Goal: Task Accomplishment & Management: Complete application form

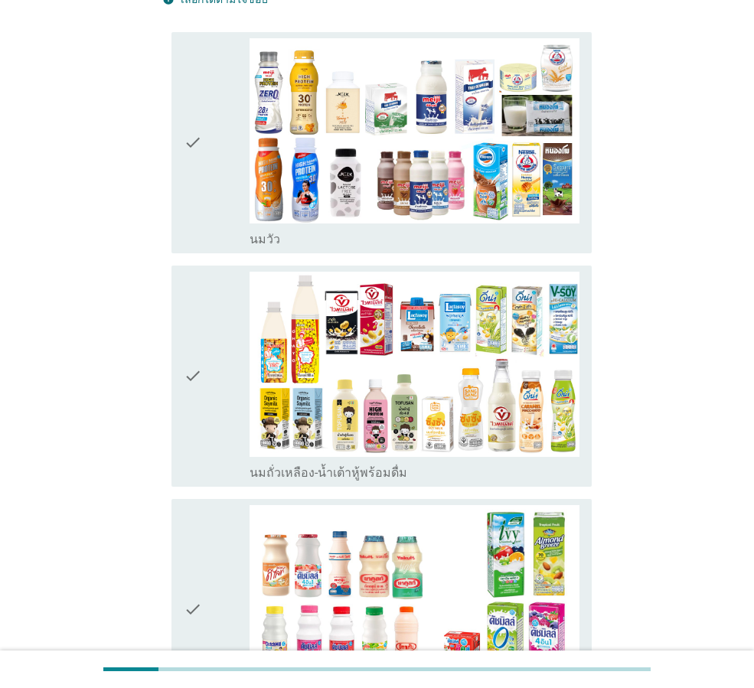
click at [200, 199] on icon "check" at bounding box center [193, 142] width 18 height 209
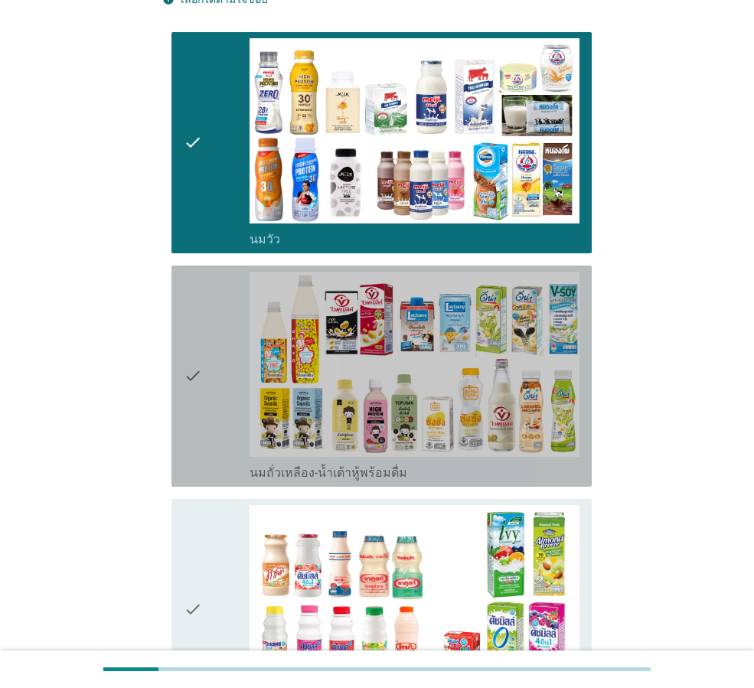
click at [189, 321] on icon "check" at bounding box center [193, 376] width 18 height 209
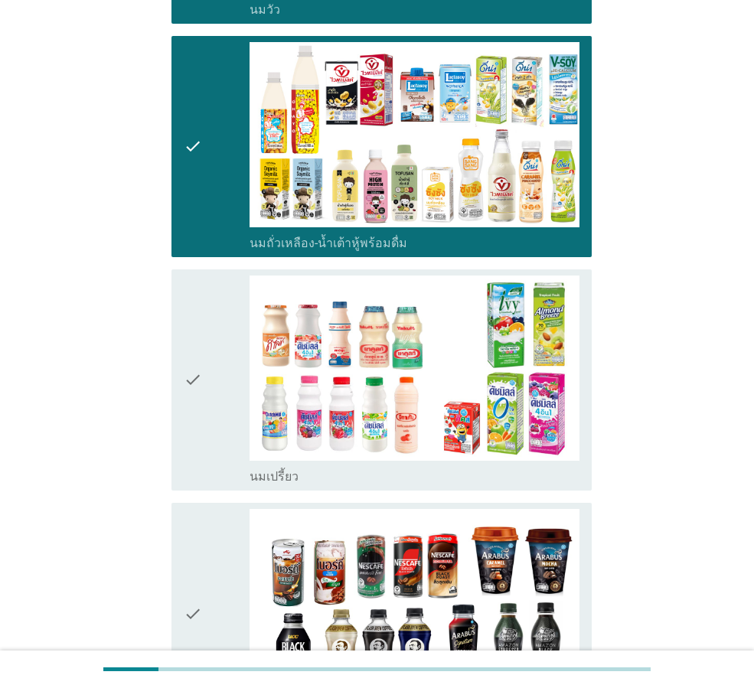
click at [197, 422] on icon "check" at bounding box center [193, 379] width 18 height 209
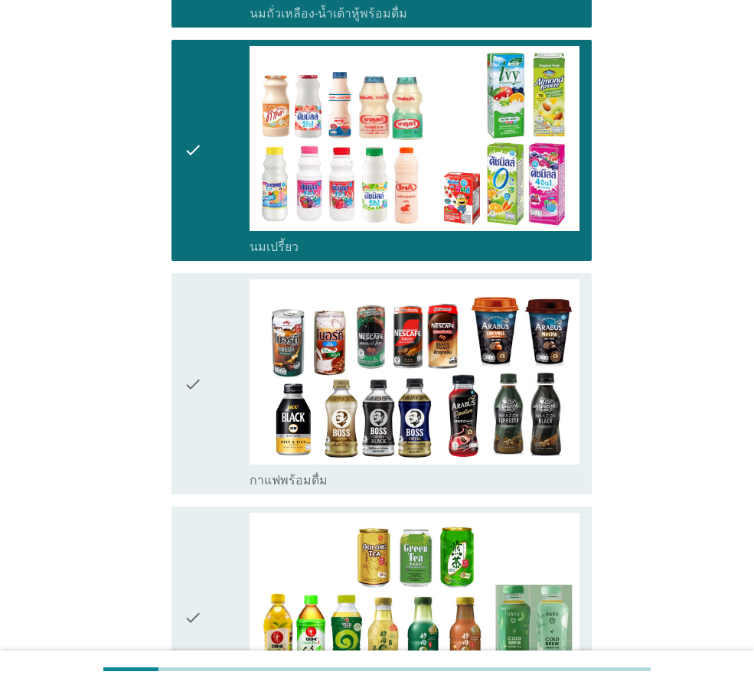
click at [210, 564] on div "check" at bounding box center [217, 617] width 66 height 209
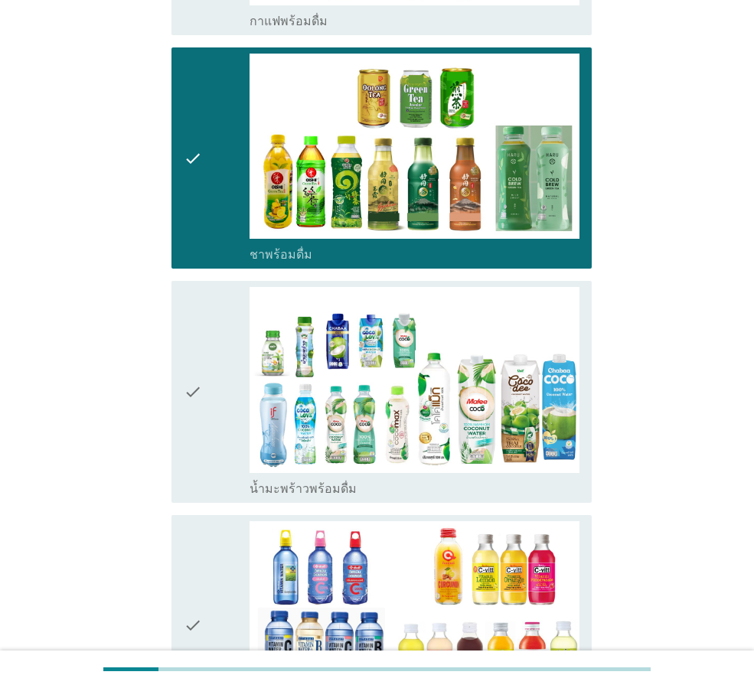
click at [210, 539] on div "check" at bounding box center [217, 625] width 66 height 209
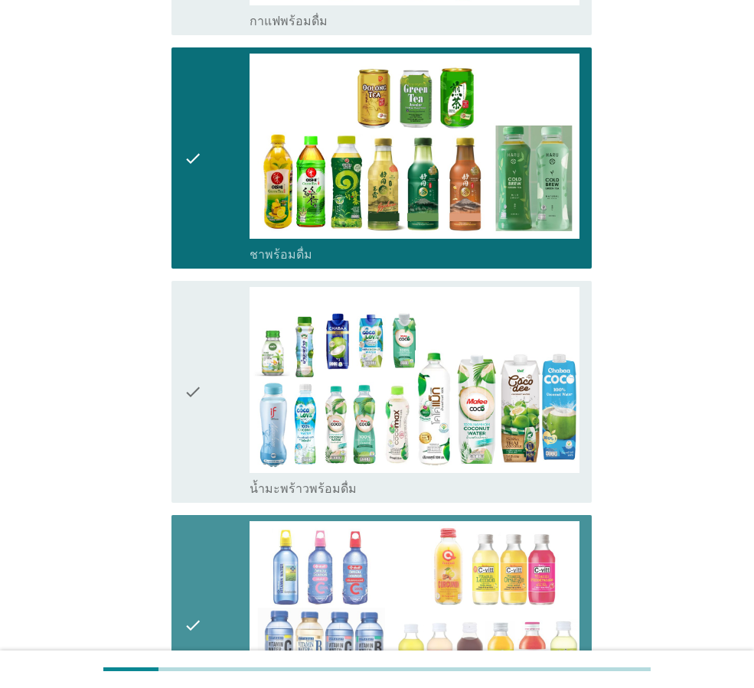
click at [203, 438] on div "check" at bounding box center [217, 391] width 66 height 209
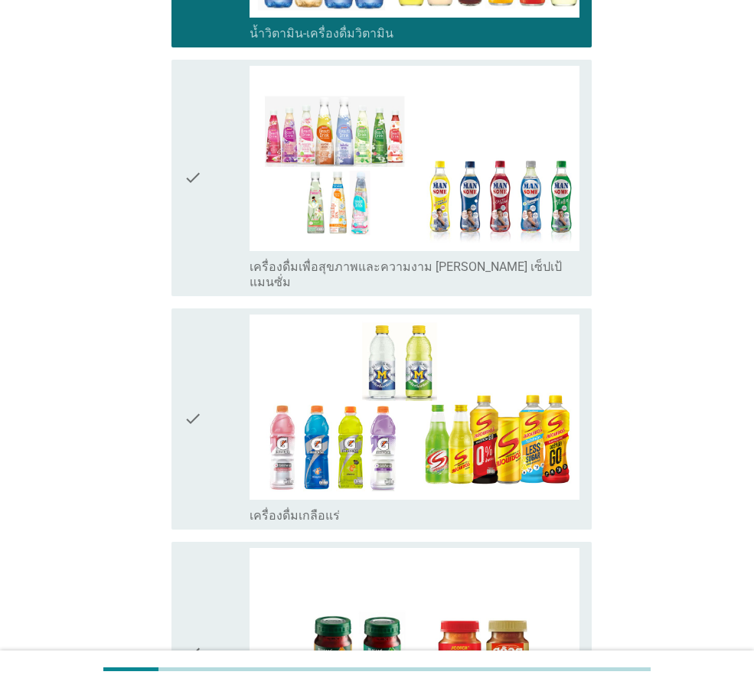
click at [216, 486] on div "check check_box_outline_blank เครื่องดื่มเกลือแร่" at bounding box center [381, 418] width 420 height 221
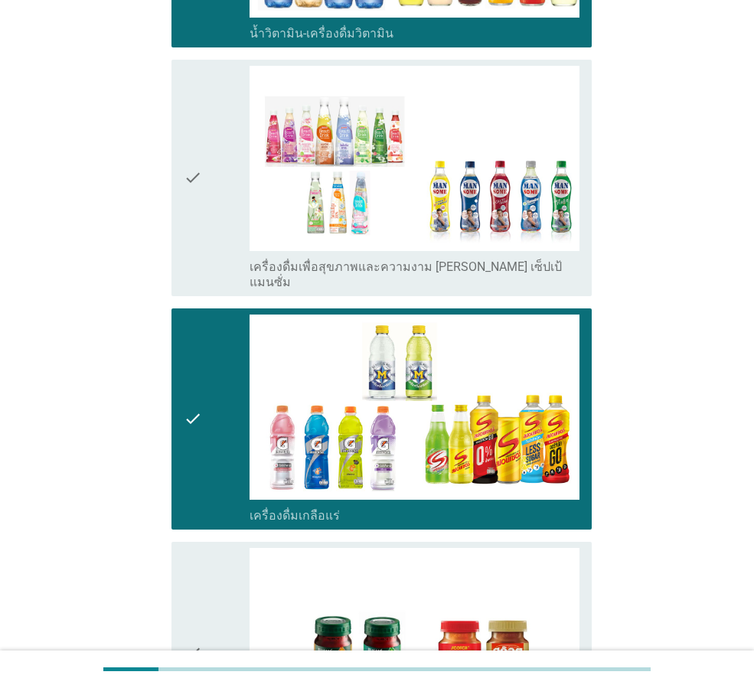
click at [213, 548] on div "check" at bounding box center [217, 652] width 66 height 209
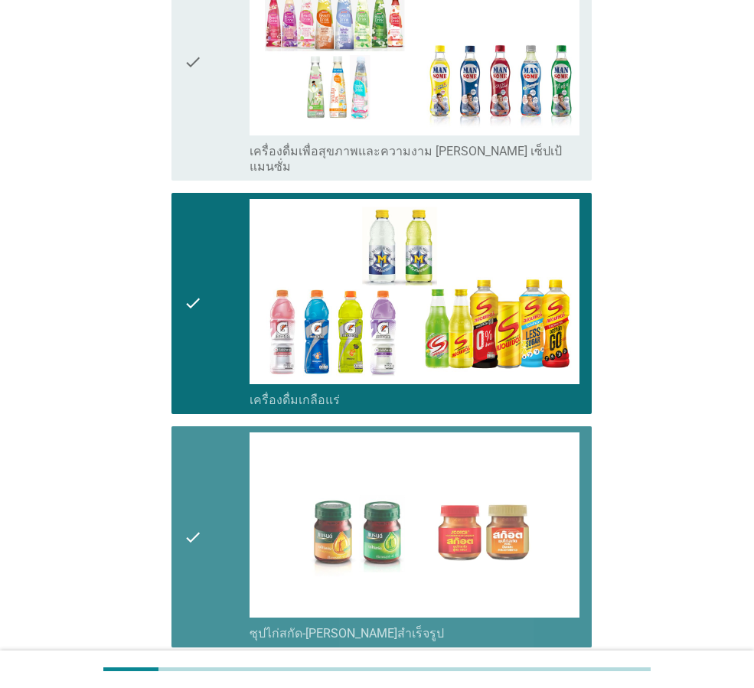
scroll to position [2013, 0]
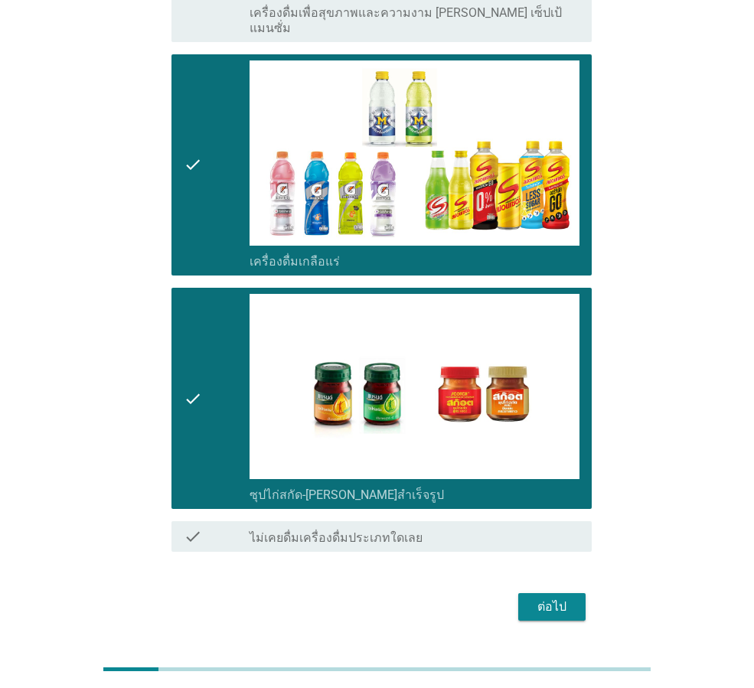
click at [539, 597] on div "ต่อไป" at bounding box center [551, 606] width 43 height 18
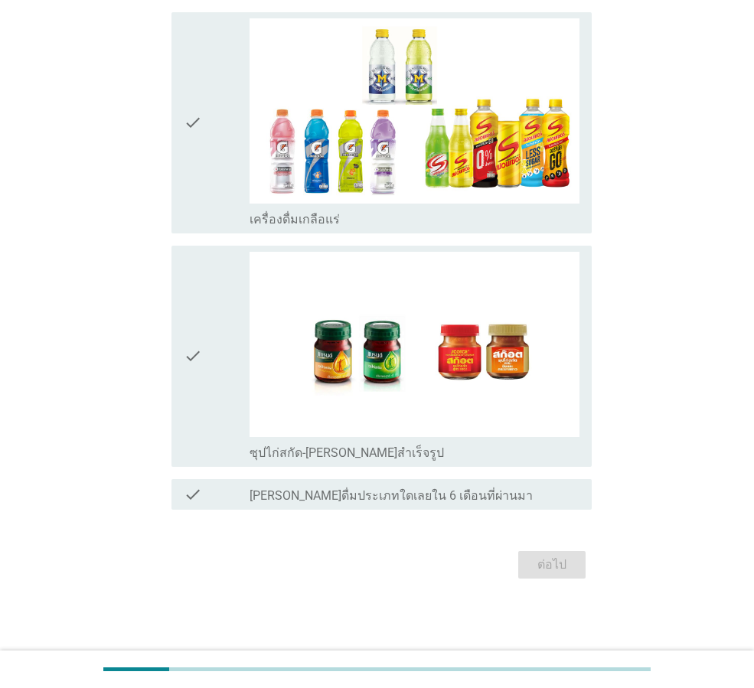
scroll to position [0, 0]
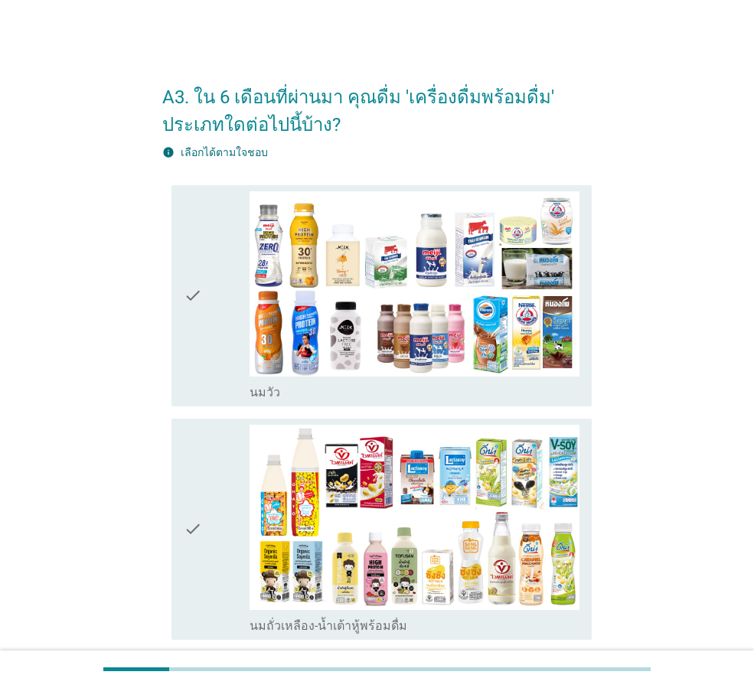
drag, startPoint x: 197, startPoint y: 530, endPoint x: 200, endPoint y: 521, distance: 9.7
click at [198, 530] on icon "check" at bounding box center [193, 529] width 18 height 209
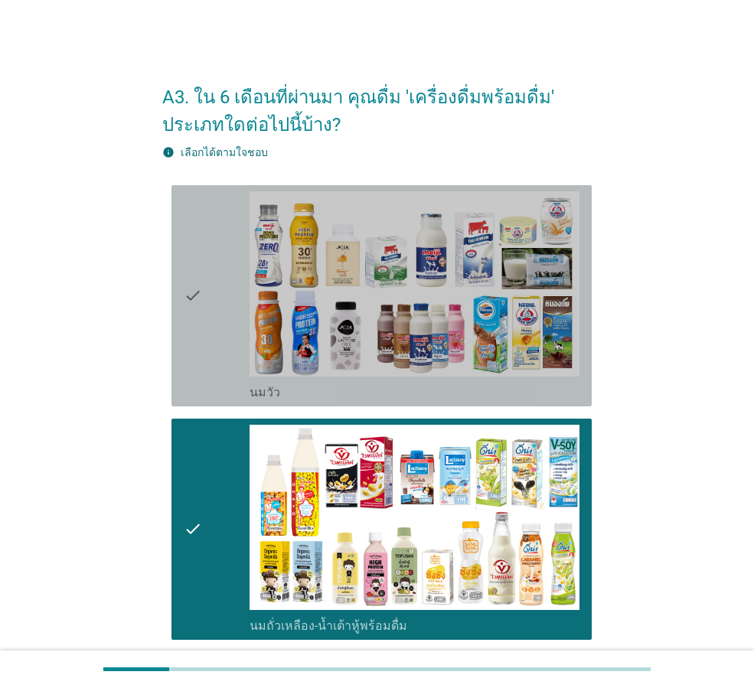
click at [219, 341] on div "check" at bounding box center [217, 295] width 66 height 209
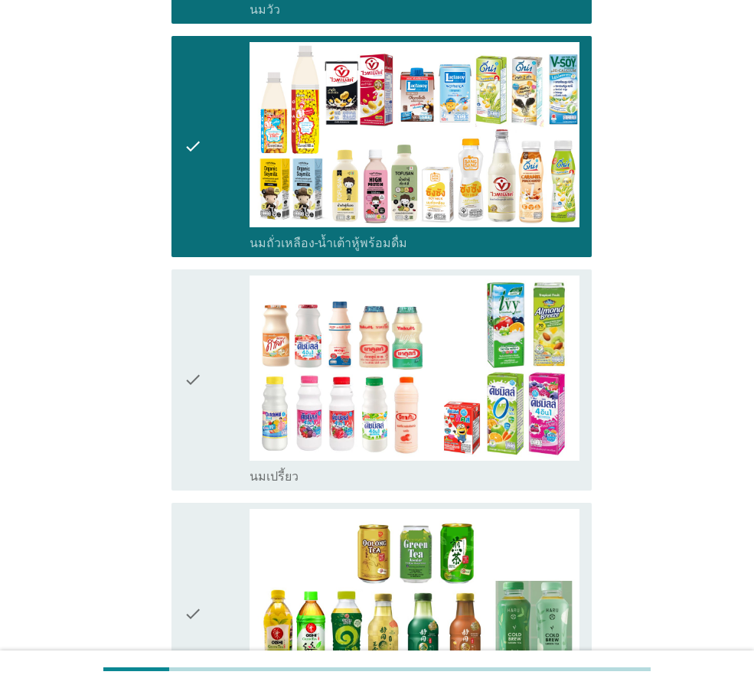
click at [208, 539] on div "check" at bounding box center [217, 613] width 66 height 209
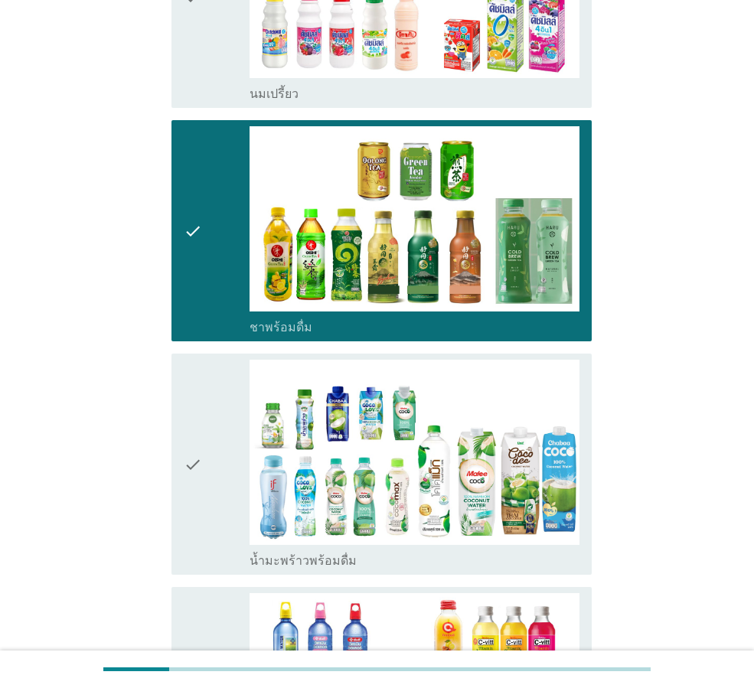
click at [213, 535] on div "check" at bounding box center [217, 464] width 66 height 209
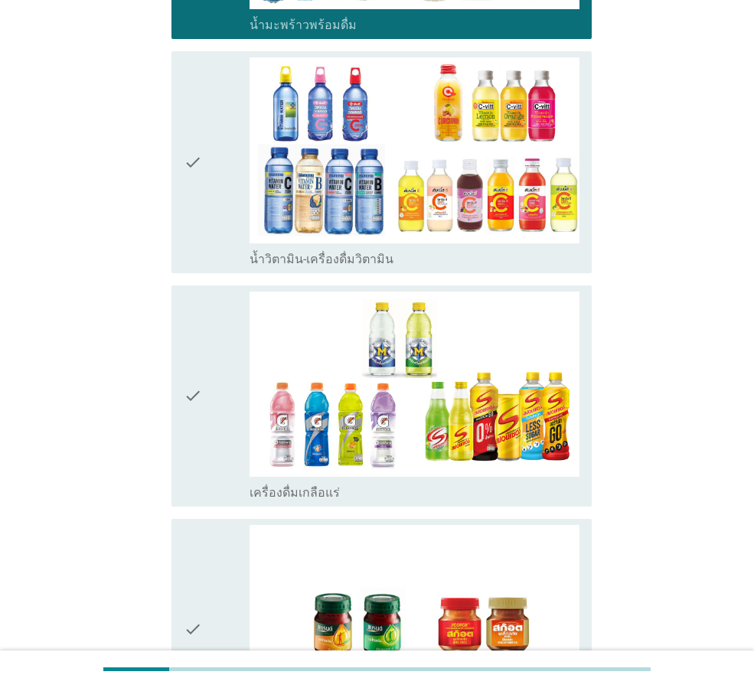
click at [216, 572] on div "check" at bounding box center [217, 629] width 66 height 209
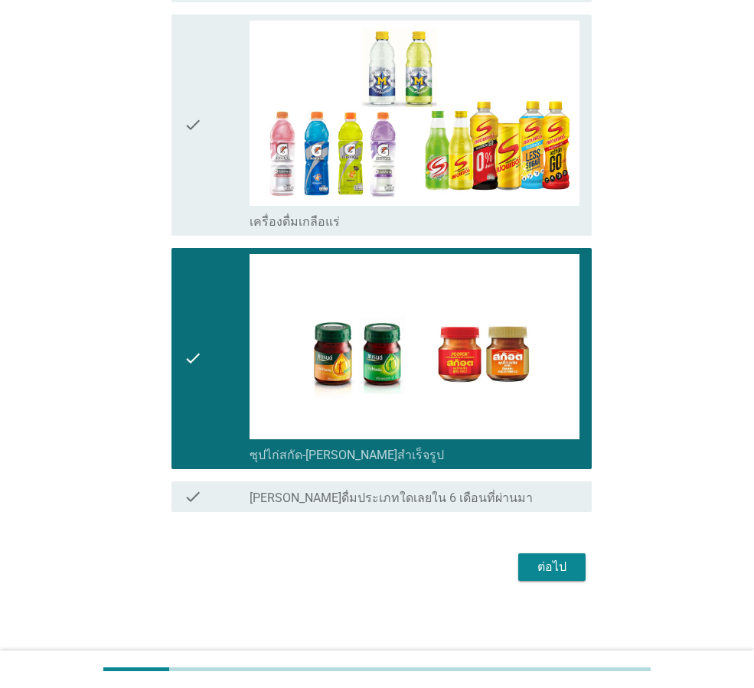
scroll to position [1574, 0]
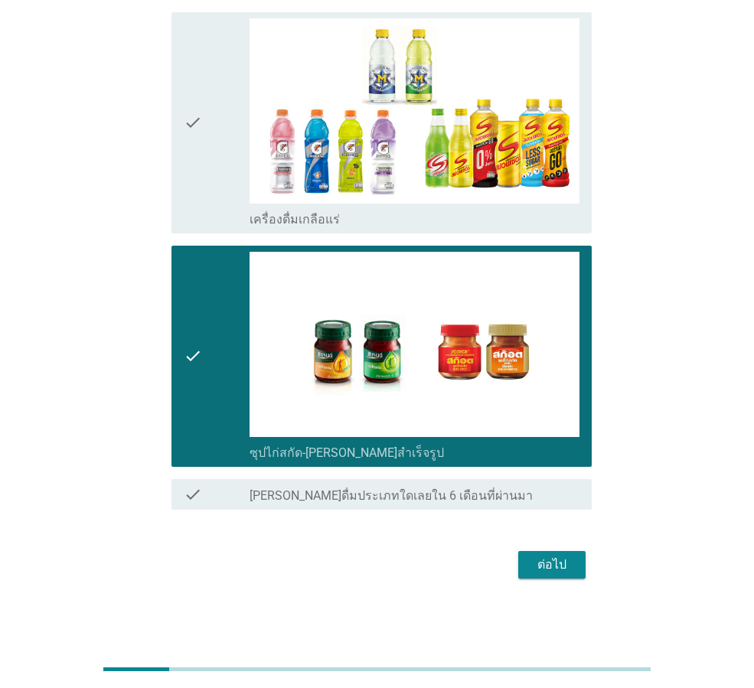
click at [535, 564] on div "ต่อไป" at bounding box center [551, 564] width 43 height 18
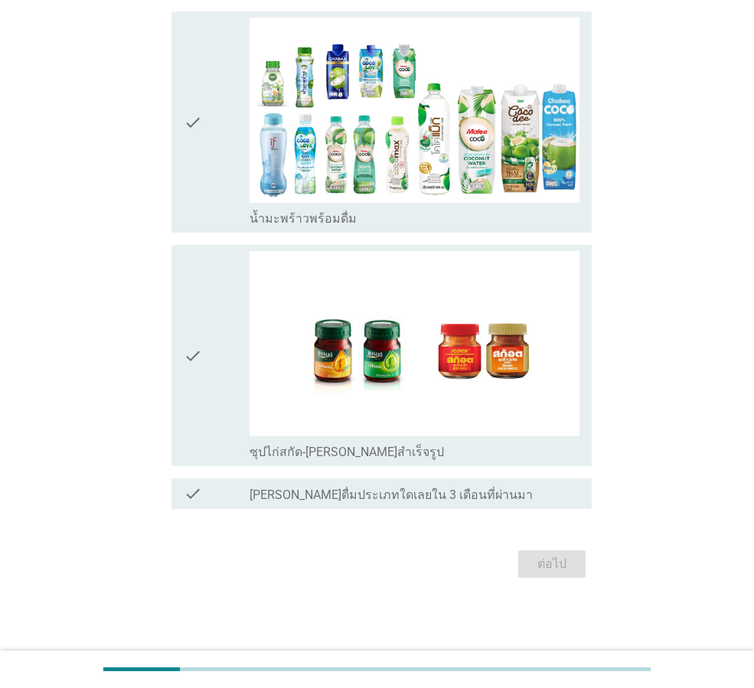
scroll to position [0, 0]
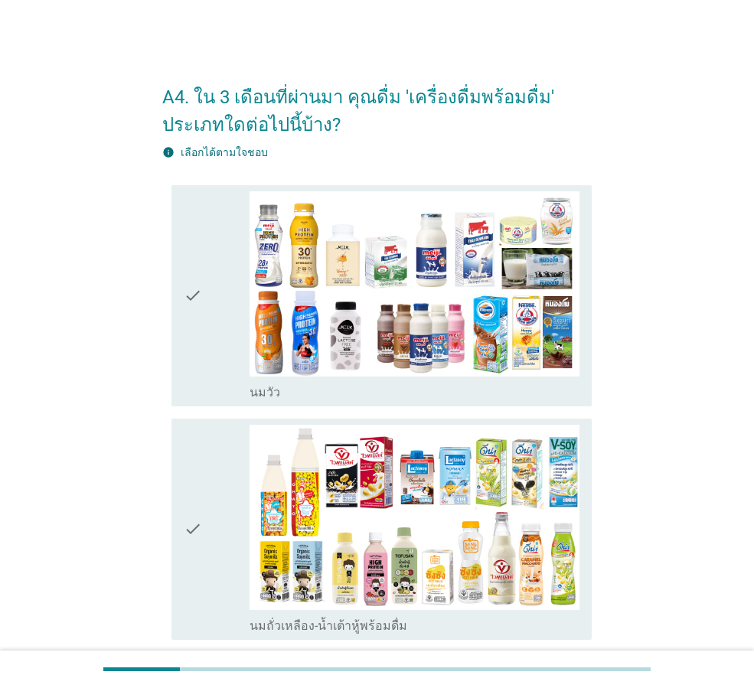
click at [233, 362] on div "check" at bounding box center [217, 295] width 66 height 209
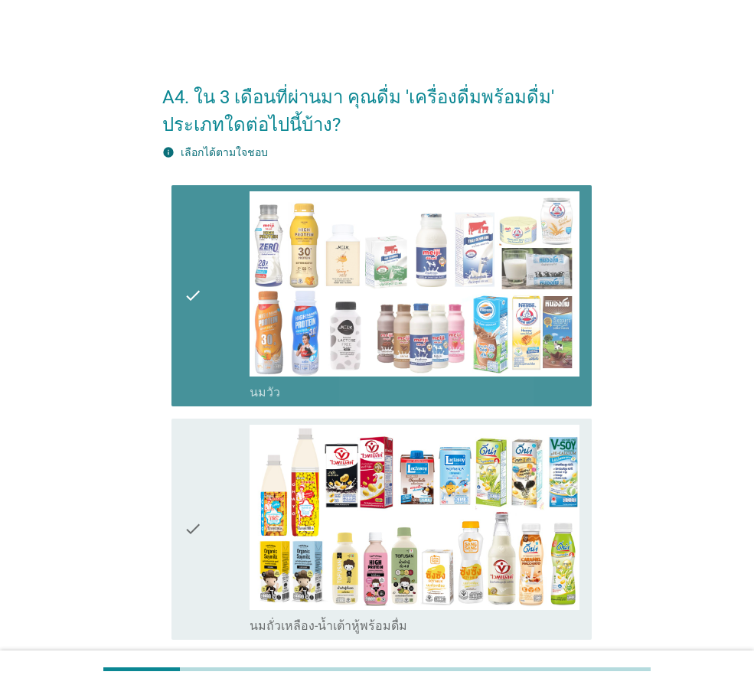
click at [210, 518] on div "check" at bounding box center [217, 529] width 66 height 209
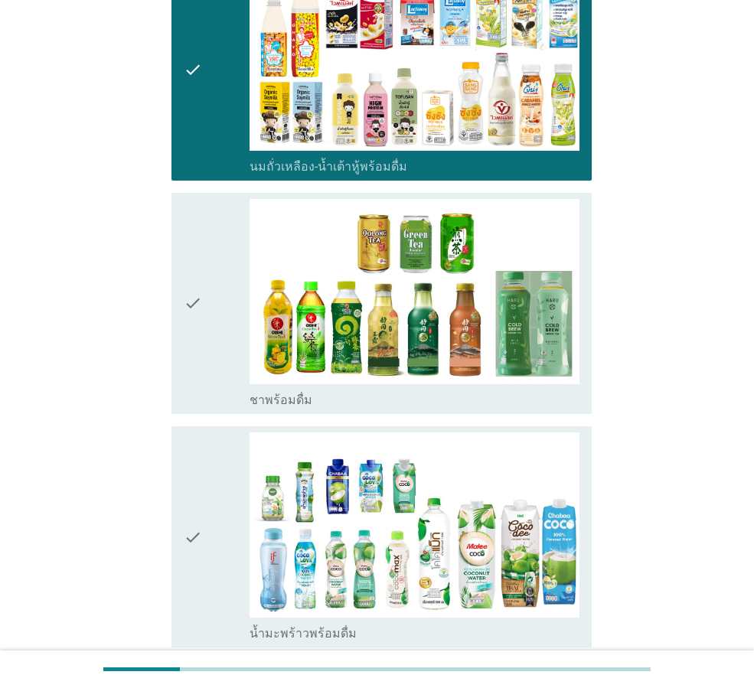
click at [220, 526] on div "check" at bounding box center [217, 536] width 66 height 209
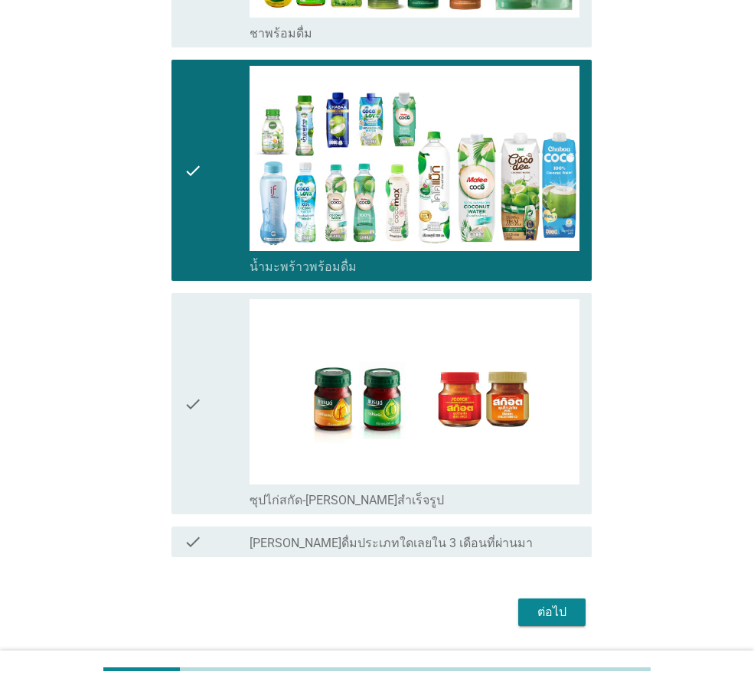
scroll to position [841, 0]
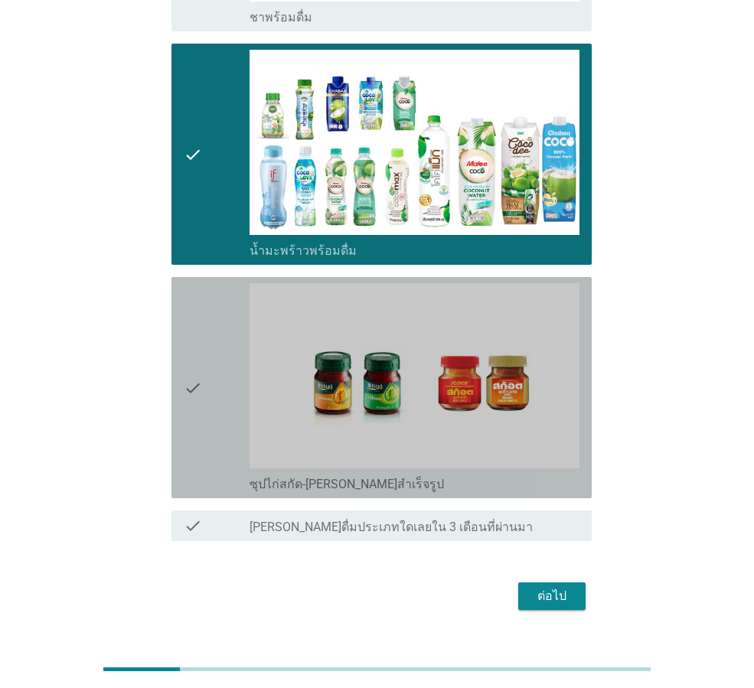
click at [210, 498] on div "check check_box ซุปไก่สกัด-[PERSON_NAME]สำเร็จรูป" at bounding box center [381, 387] width 420 height 221
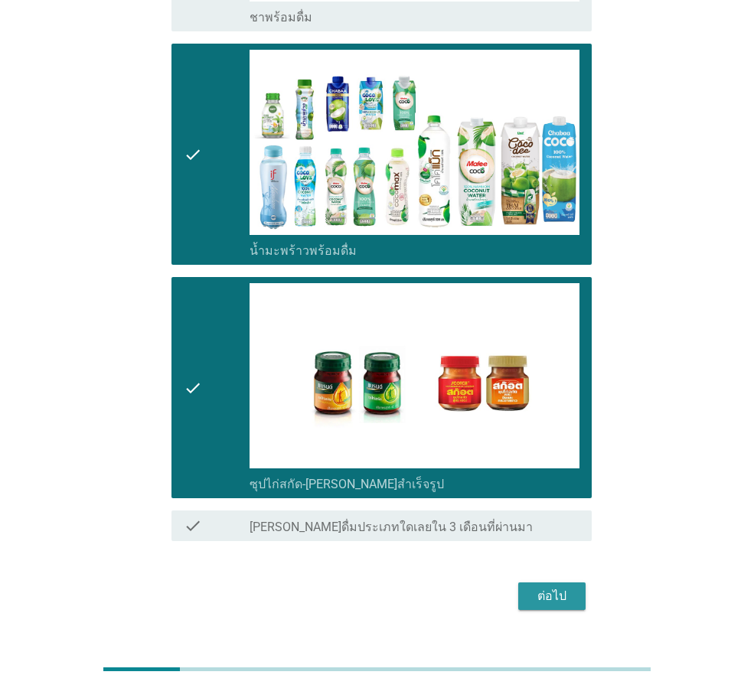
click at [540, 595] on div "ต่อไป" at bounding box center [551, 596] width 43 height 18
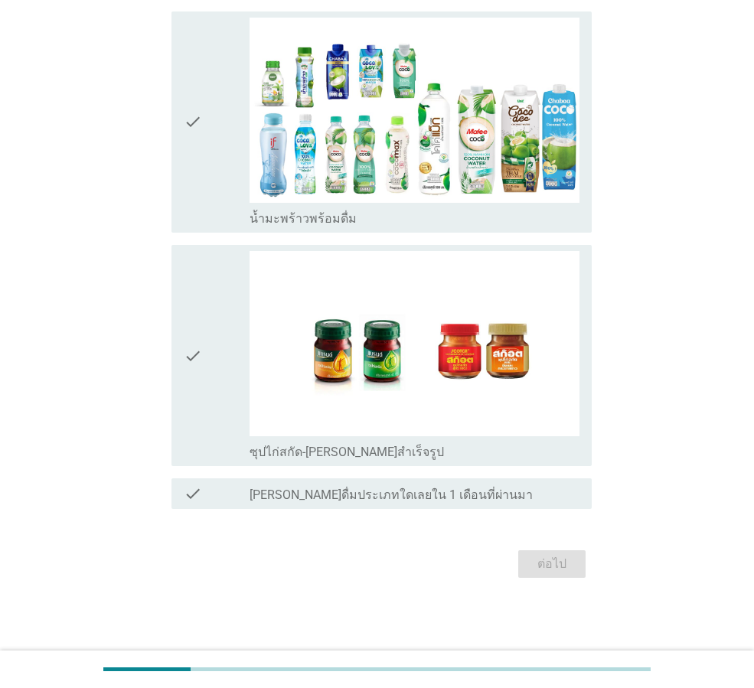
scroll to position [0, 0]
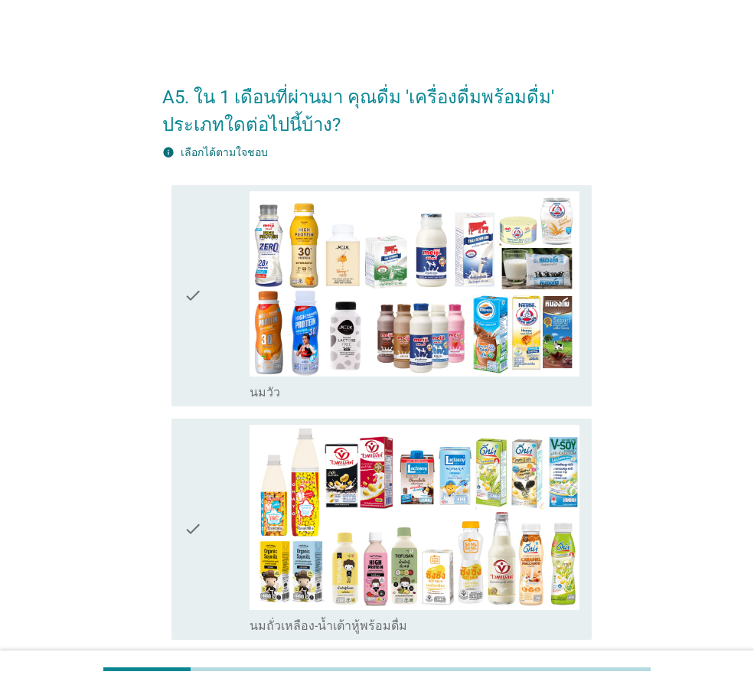
click at [225, 299] on div "check" at bounding box center [217, 295] width 66 height 209
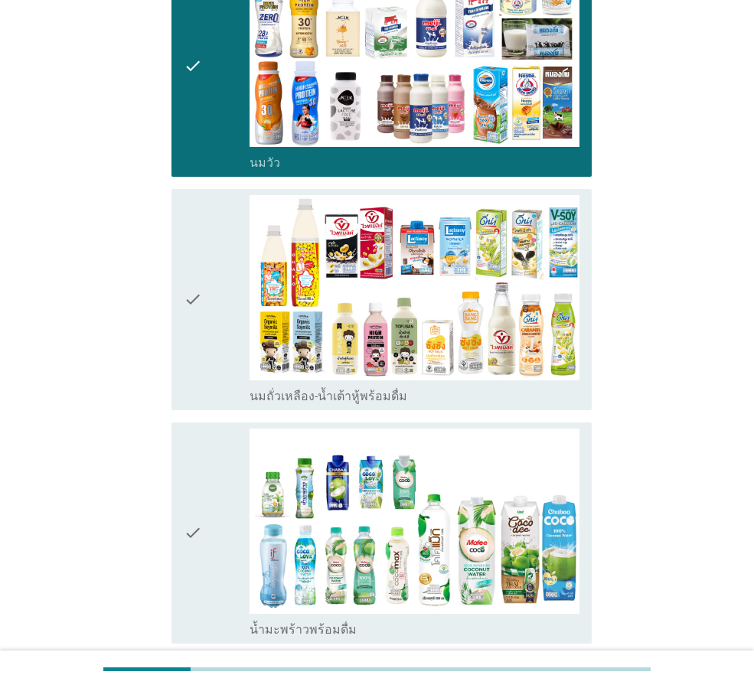
click at [211, 548] on div "check" at bounding box center [217, 532] width 66 height 209
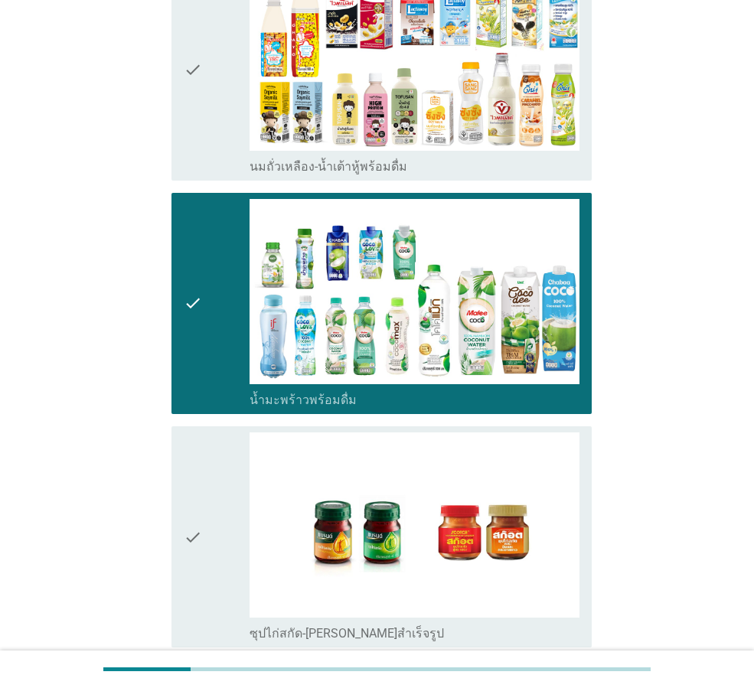
click at [213, 546] on div "check" at bounding box center [217, 536] width 66 height 209
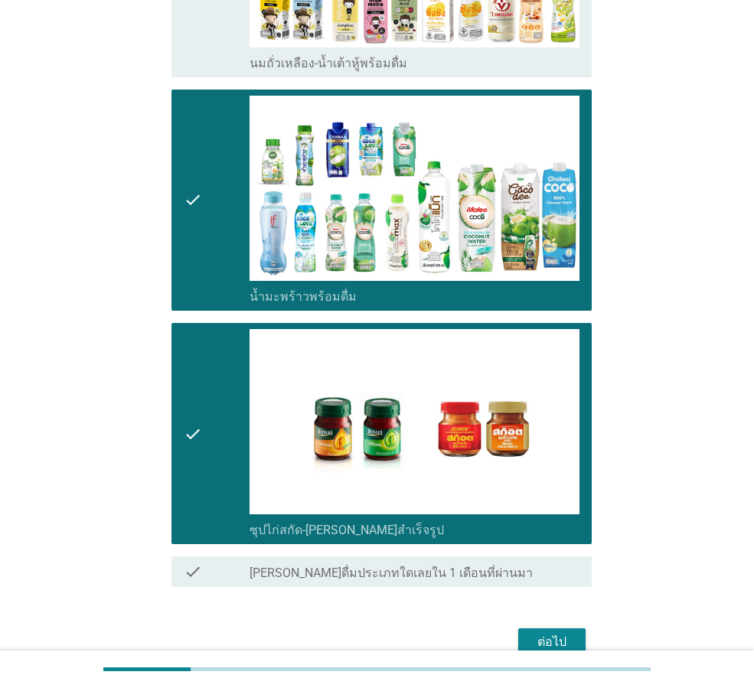
scroll to position [640, 0]
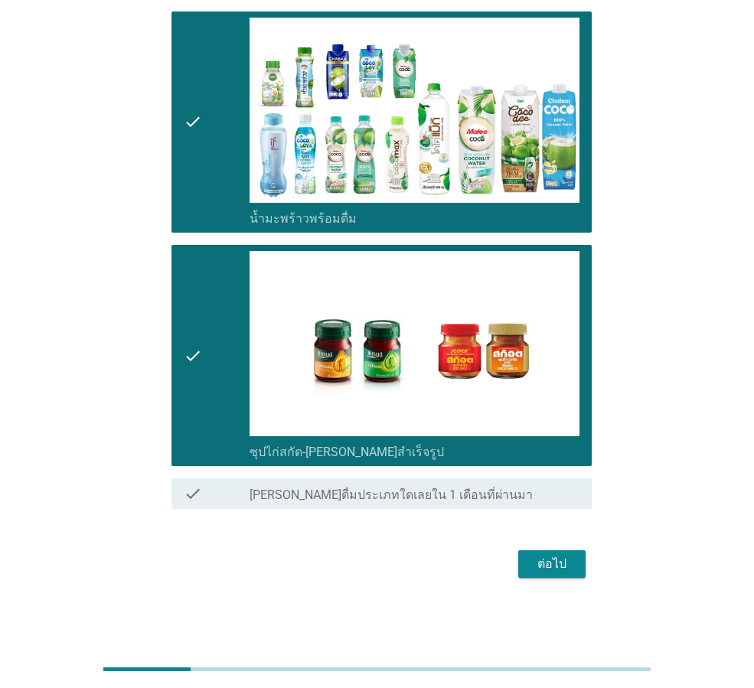
click at [568, 559] on div "ต่อไป" at bounding box center [551, 564] width 43 height 18
